Goal: Task Accomplishment & Management: Manage account settings

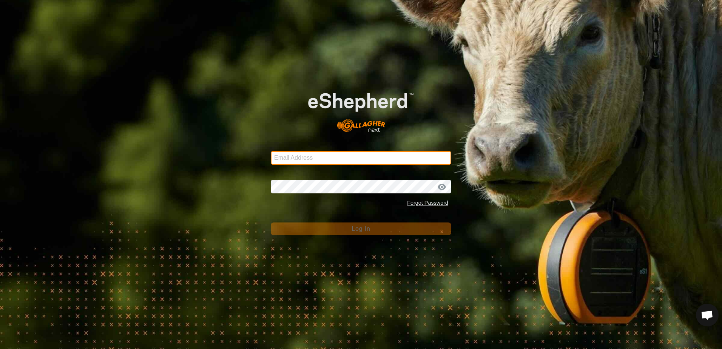
click at [317, 158] on input "Email Address" at bounding box center [361, 158] width 181 height 14
type input "[EMAIL_ADDRESS][DOMAIN_NAME]"
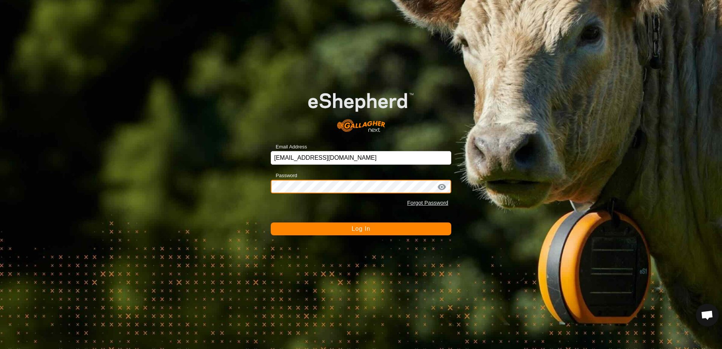
click at [271, 222] on button "Log In" at bounding box center [361, 228] width 181 height 13
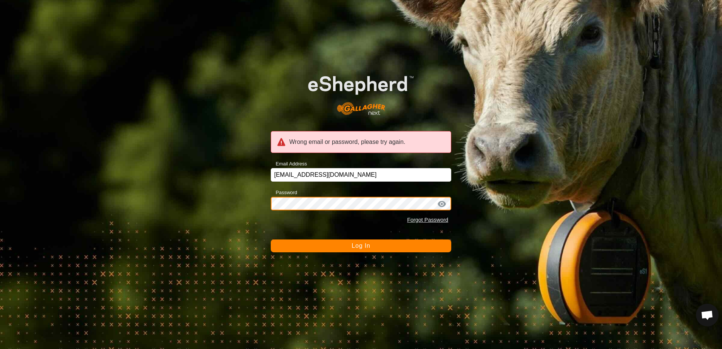
click at [235, 207] on div "Wrong email or password, please try again. Email Address [EMAIL_ADDRESS][DOMAIN…" at bounding box center [361, 174] width 722 height 349
click at [271, 239] on button "Log In" at bounding box center [361, 245] width 181 height 13
